Goal: Information Seeking & Learning: Learn about a topic

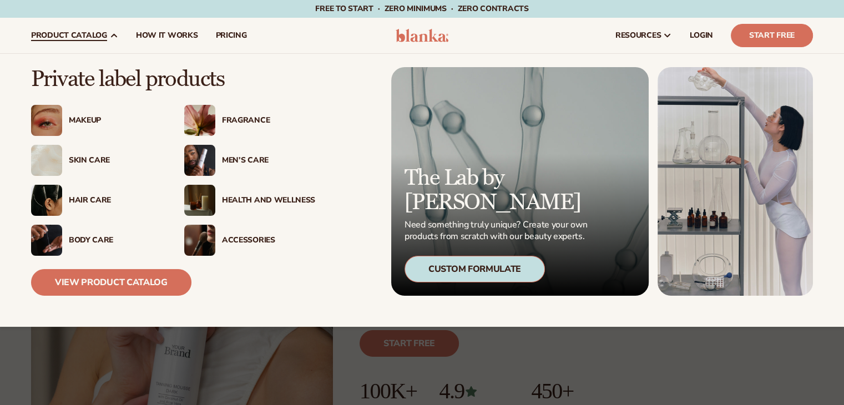
click at [91, 160] on div "Skin Care" at bounding box center [115, 160] width 93 height 9
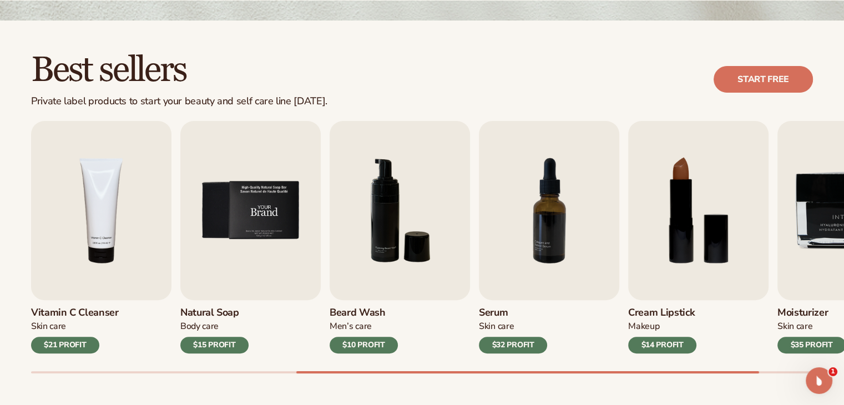
click at [286, 234] on img "5 / 9" at bounding box center [250, 210] width 140 height 179
click at [279, 197] on img "5 / 9" at bounding box center [250, 210] width 140 height 179
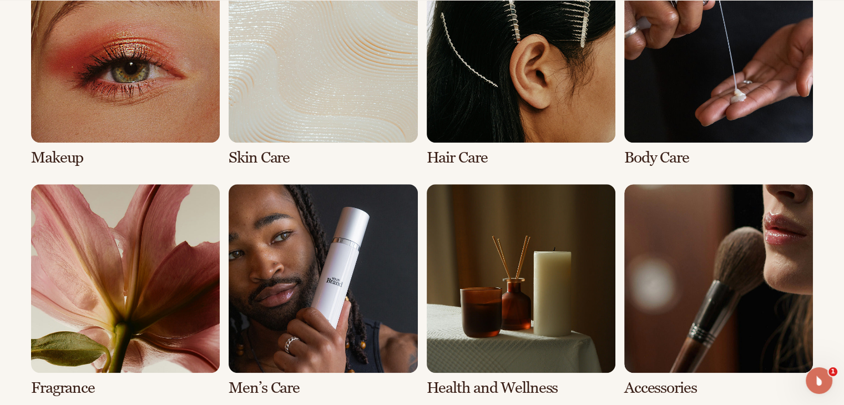
scroll to position [888, 0]
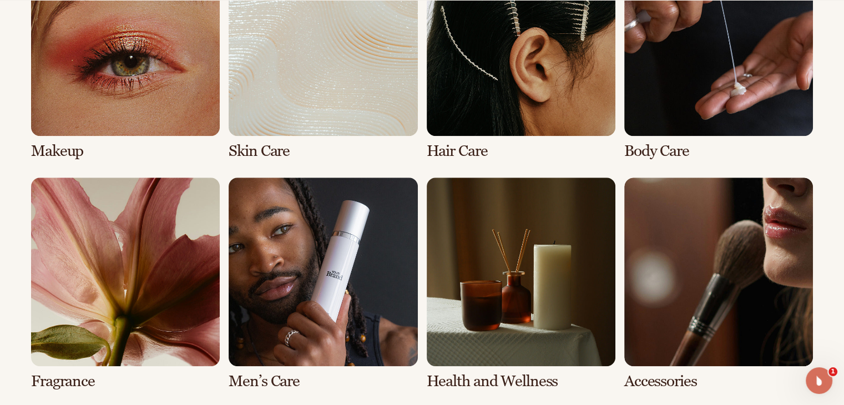
click at [269, 155] on link "2 / 8" at bounding box center [323, 53] width 189 height 213
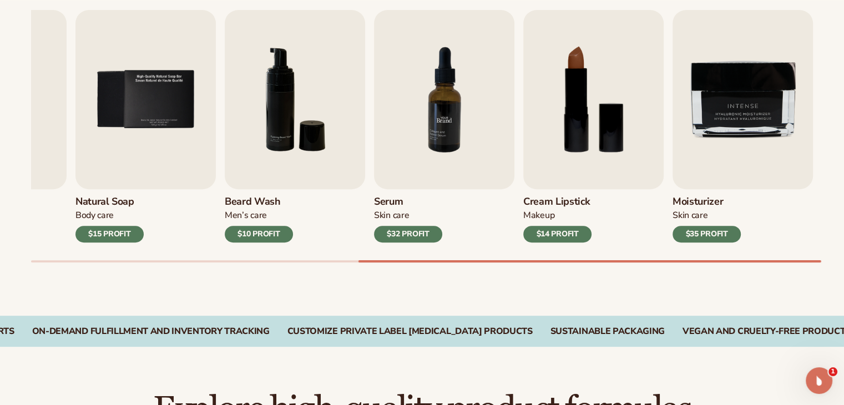
click at [434, 112] on img "7 / 9" at bounding box center [444, 99] width 140 height 179
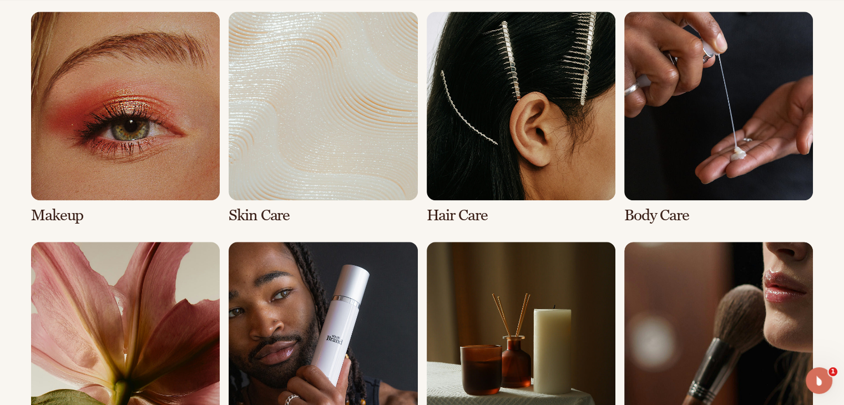
scroll to position [888, 0]
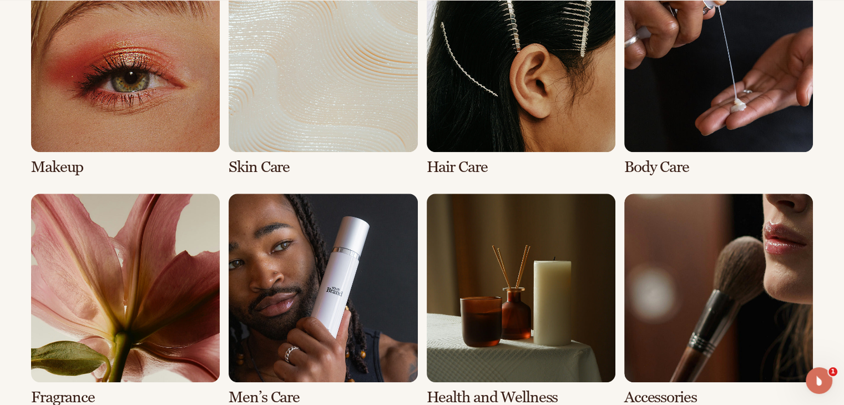
click at [537, 127] on link "3 / 8" at bounding box center [521, 69] width 189 height 213
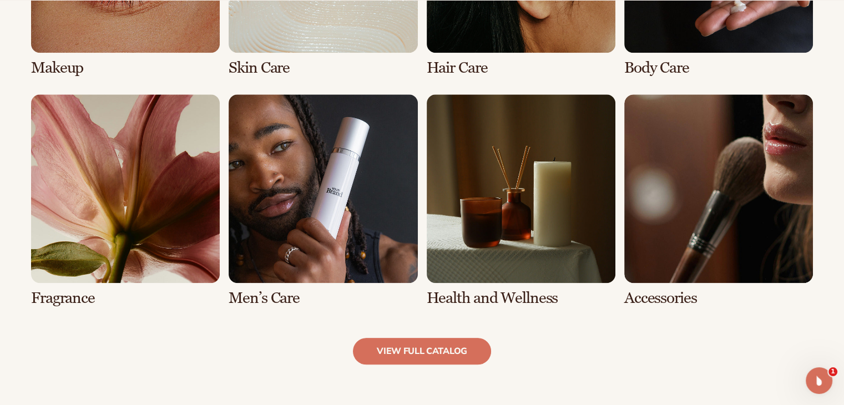
scroll to position [999, 0]
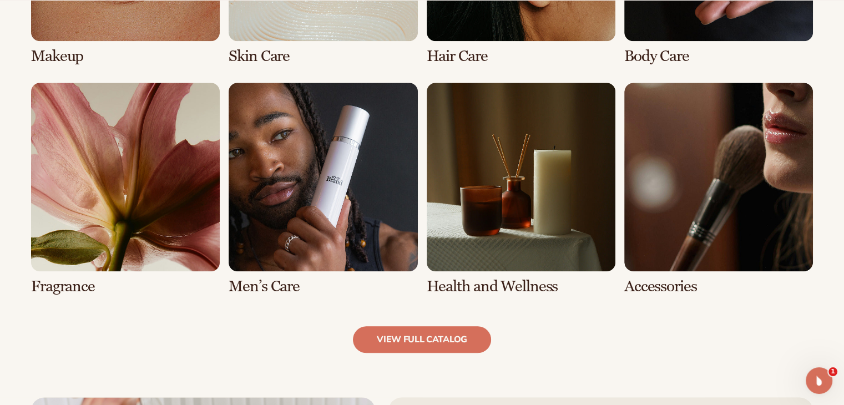
click at [565, 240] on link "7 / 8" at bounding box center [521, 189] width 189 height 213
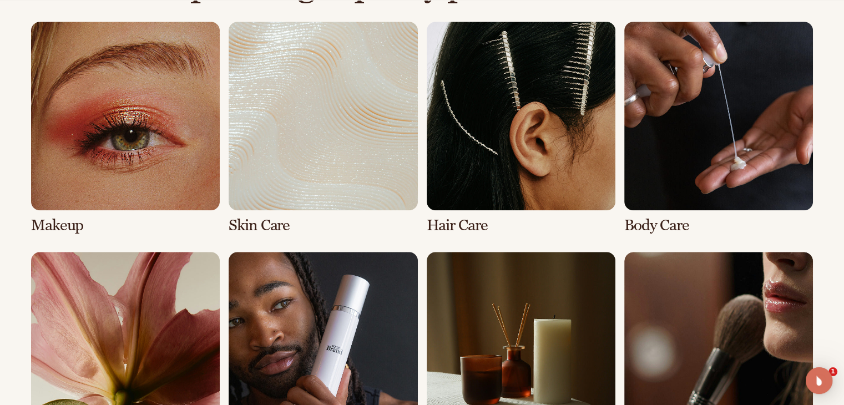
scroll to position [939, 0]
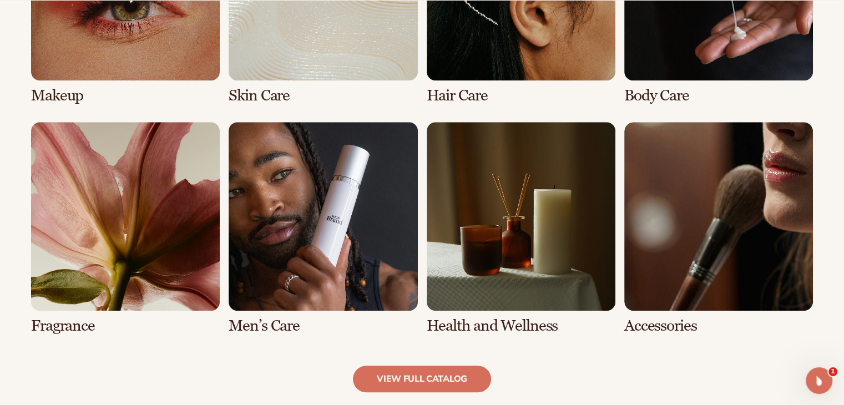
click at [219, 263] on link "5 / 8" at bounding box center [125, 228] width 189 height 213
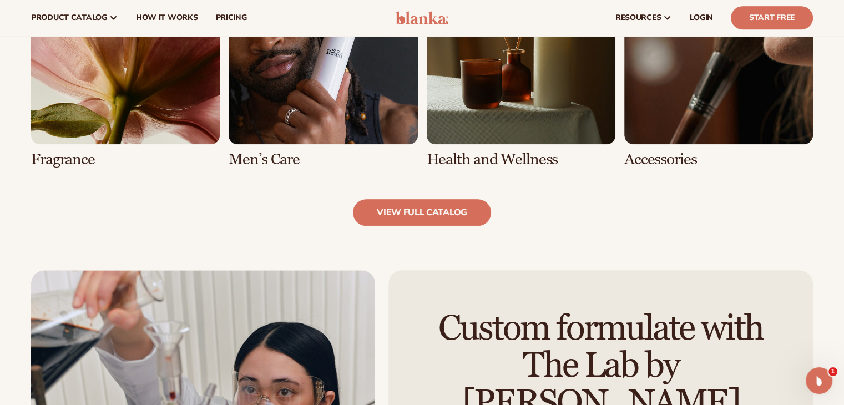
scroll to position [1092, 0]
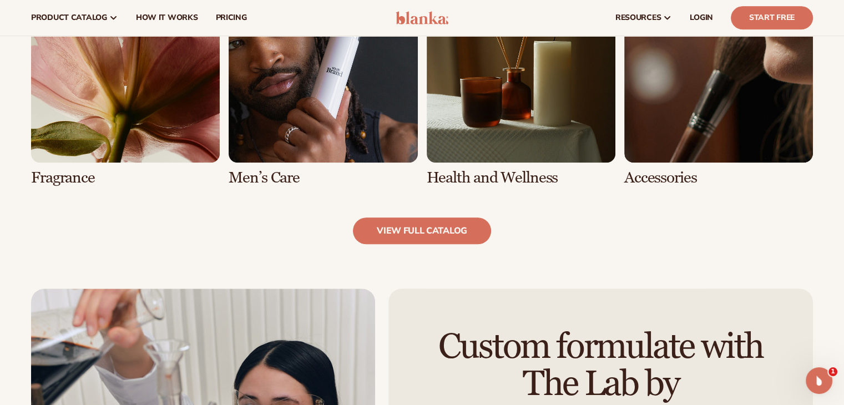
click at [169, 127] on link "5 / 8" at bounding box center [125, 80] width 189 height 213
click at [73, 174] on link "5 / 8" at bounding box center [125, 80] width 189 height 213
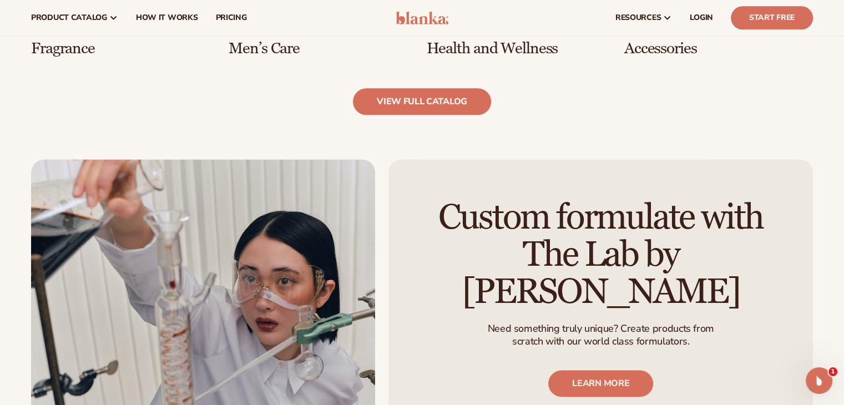
scroll to position [1110, 0]
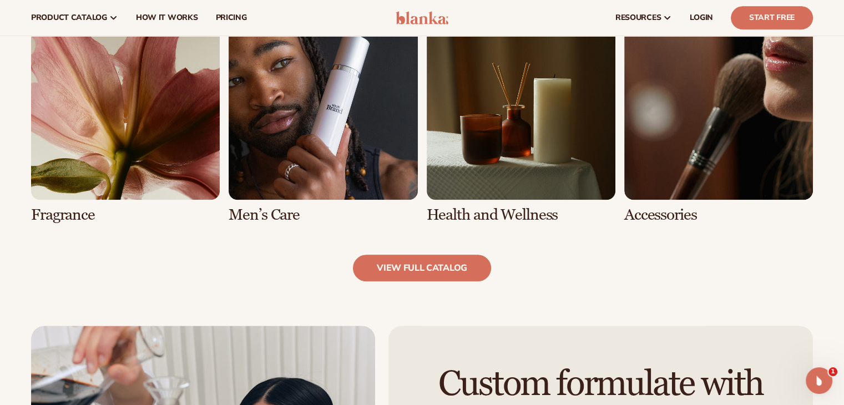
click at [524, 156] on link "7 / 8" at bounding box center [521, 117] width 189 height 213
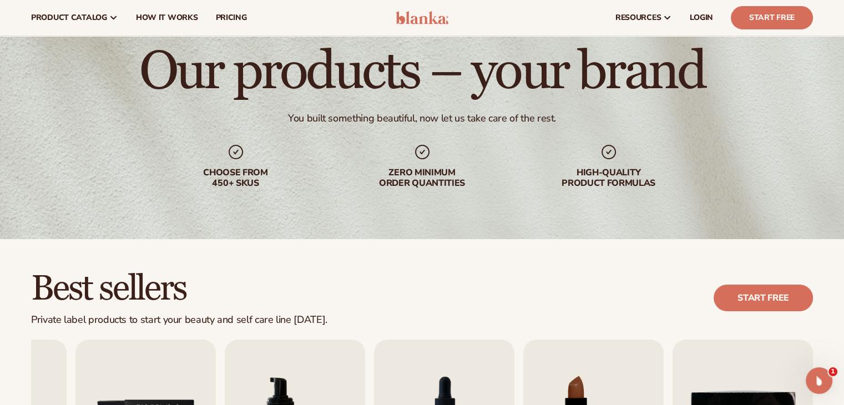
scroll to position [0, 0]
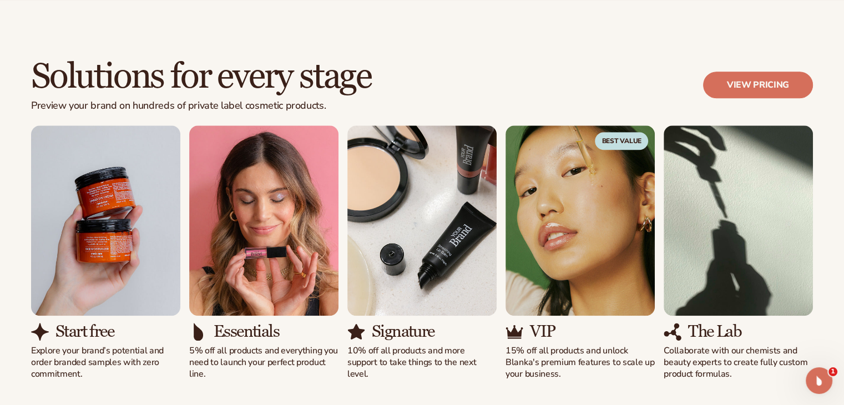
scroll to position [999, 0]
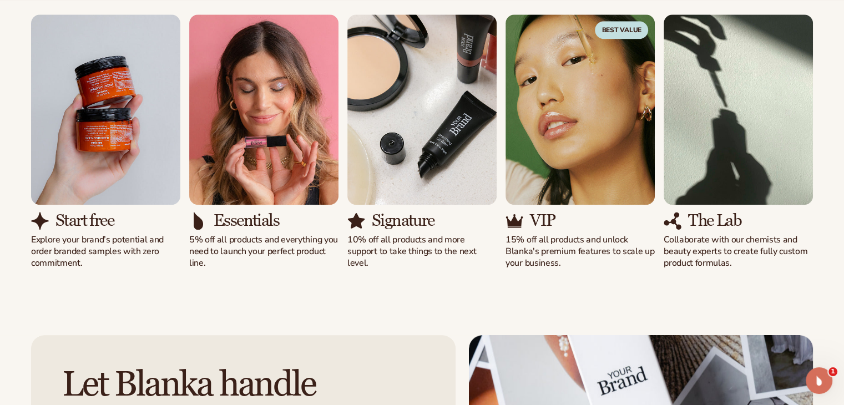
click at [62, 217] on h3 "Start free" at bounding box center [85, 221] width 58 height 18
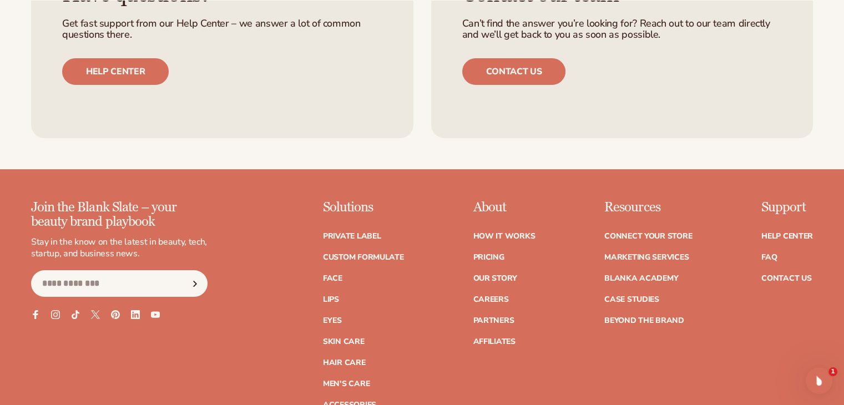
scroll to position [4386, 0]
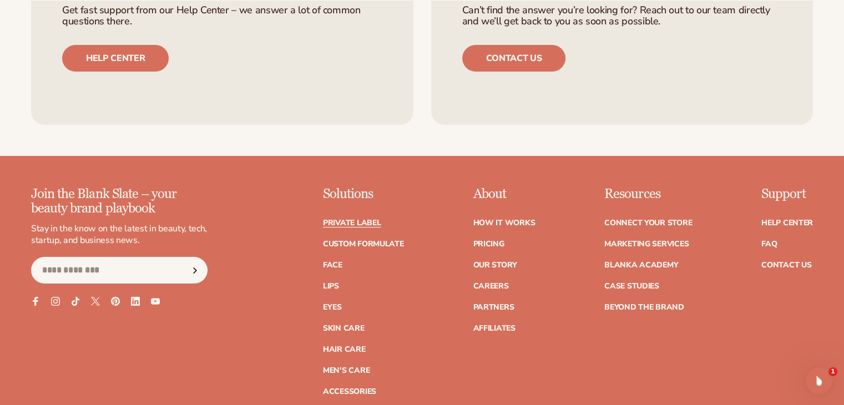
click at [340, 223] on link "Private label" at bounding box center [352, 223] width 58 height 8
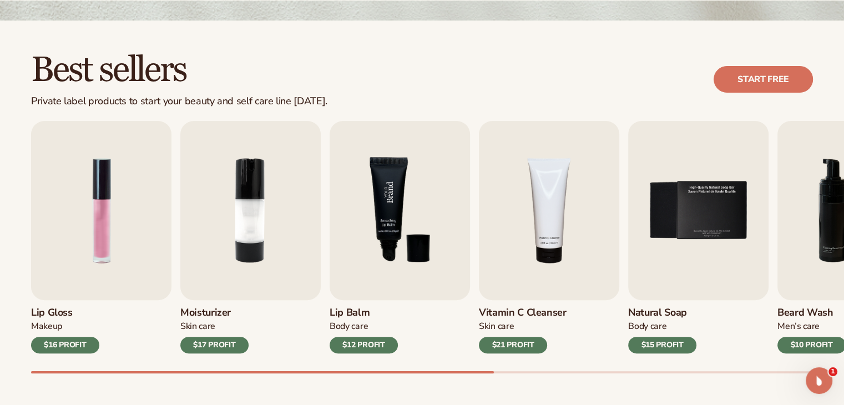
click at [366, 229] on img "3 / 9" at bounding box center [400, 210] width 140 height 179
click at [393, 235] on img "3 / 9" at bounding box center [400, 210] width 140 height 179
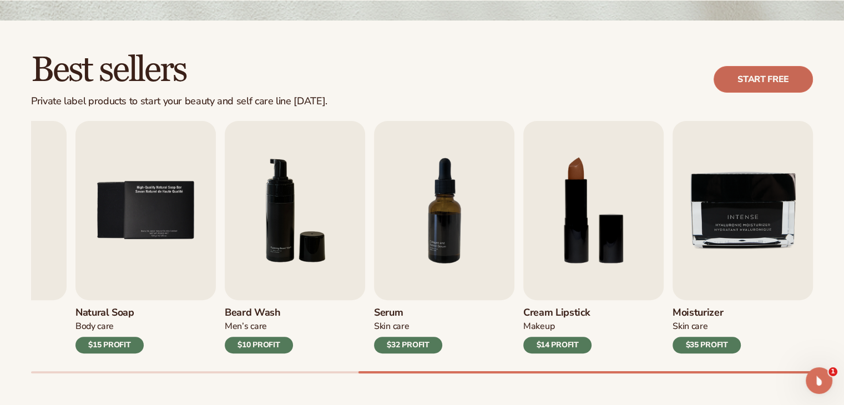
click at [773, 84] on link "Start free" at bounding box center [763, 79] width 99 height 27
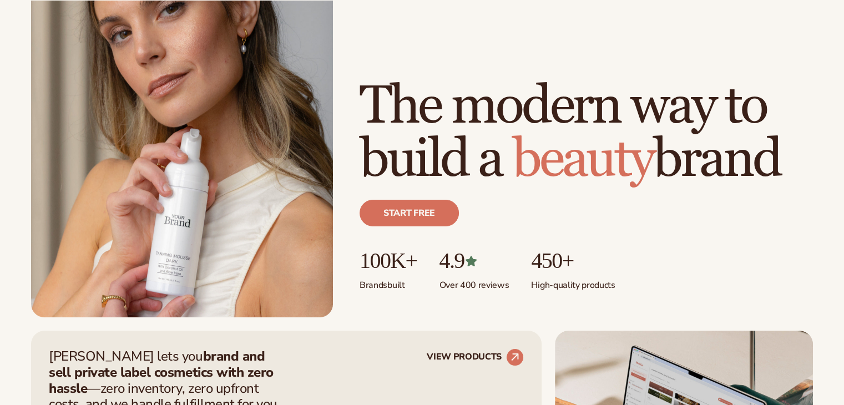
scroll to position [167, 0]
